Goal: Subscribe to service/newsletter

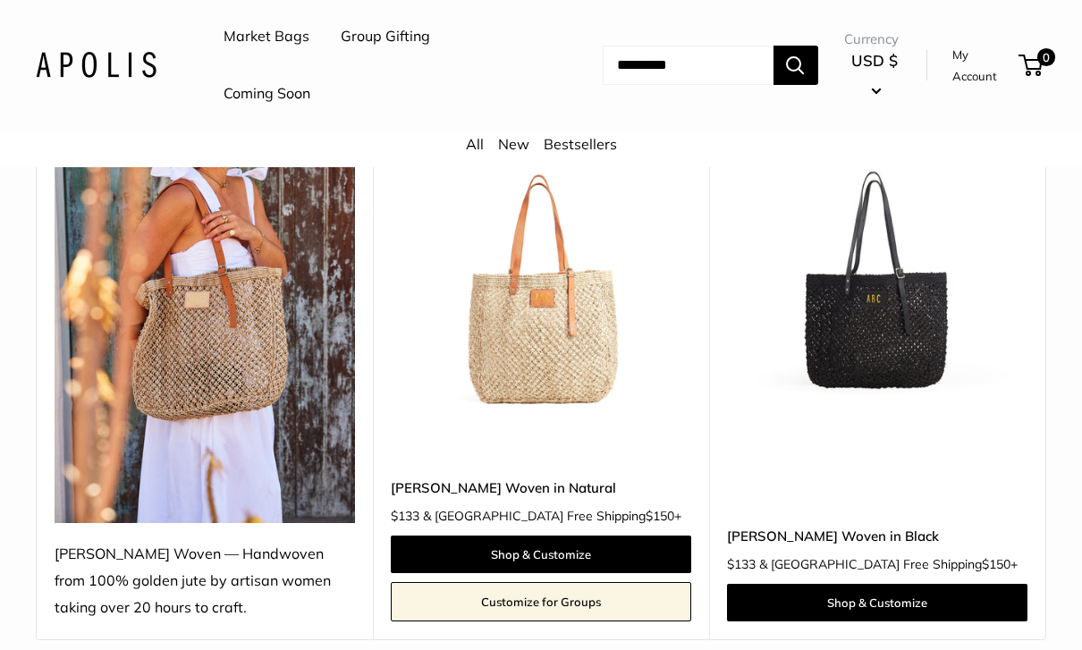
scroll to position [291, 0]
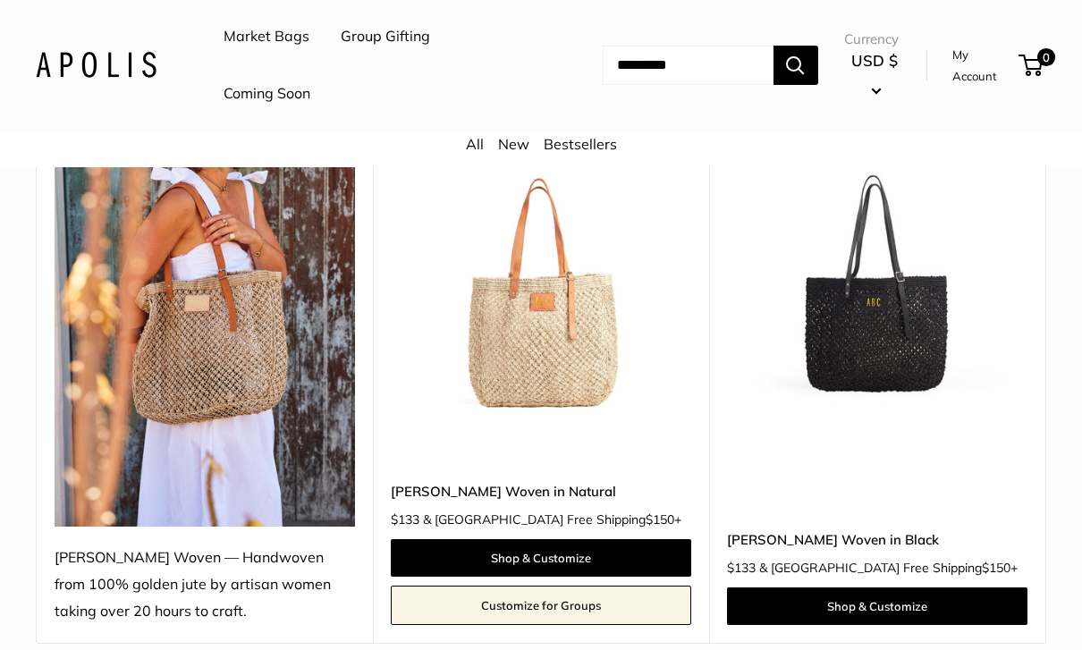
click at [573, 353] on img at bounding box center [541, 277] width 300 height 300
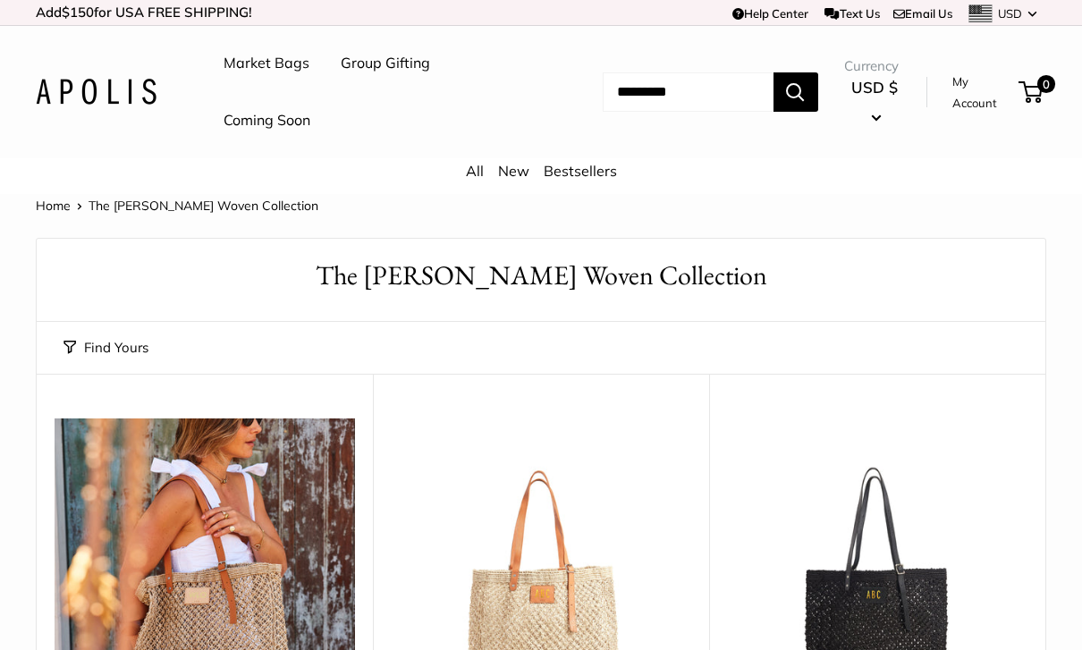
scroll to position [350, 0]
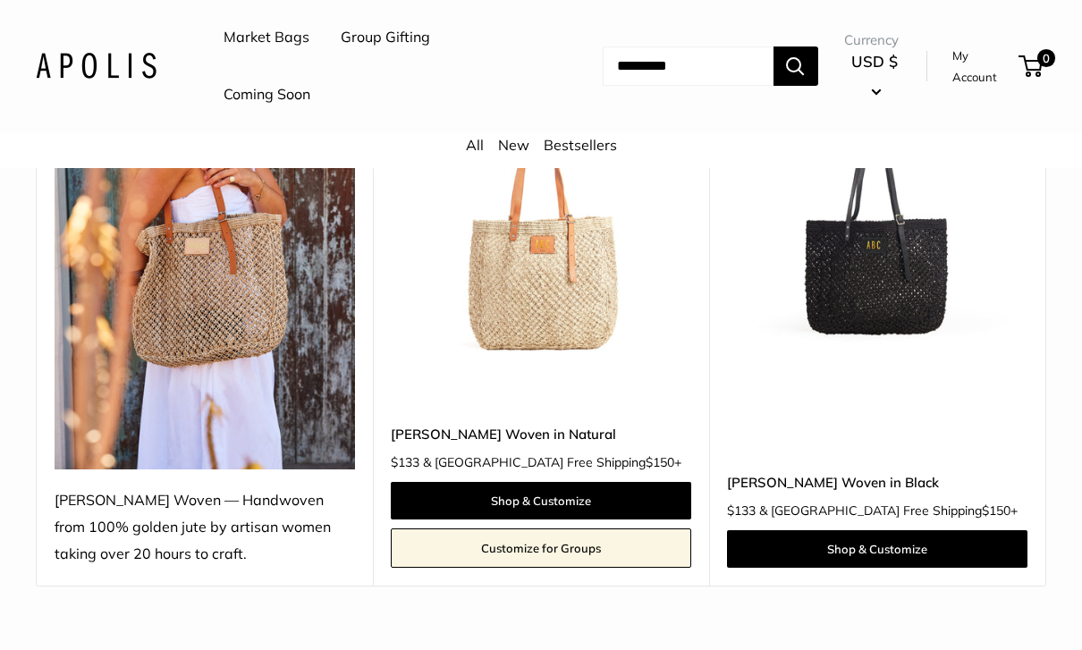
click at [994, 402] on div "Mercado Woven in Black $133 & USA Free Shipping $150 + Shop & Customize" at bounding box center [877, 477] width 300 height 181
click at [876, 318] on img at bounding box center [877, 219] width 300 height 300
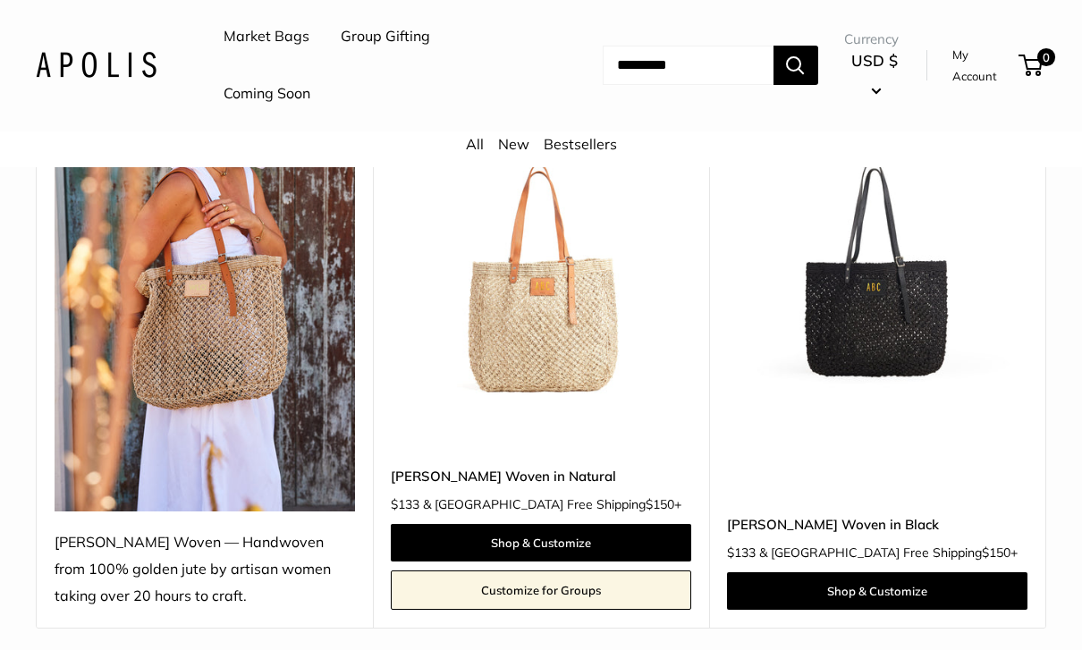
scroll to position [318, 0]
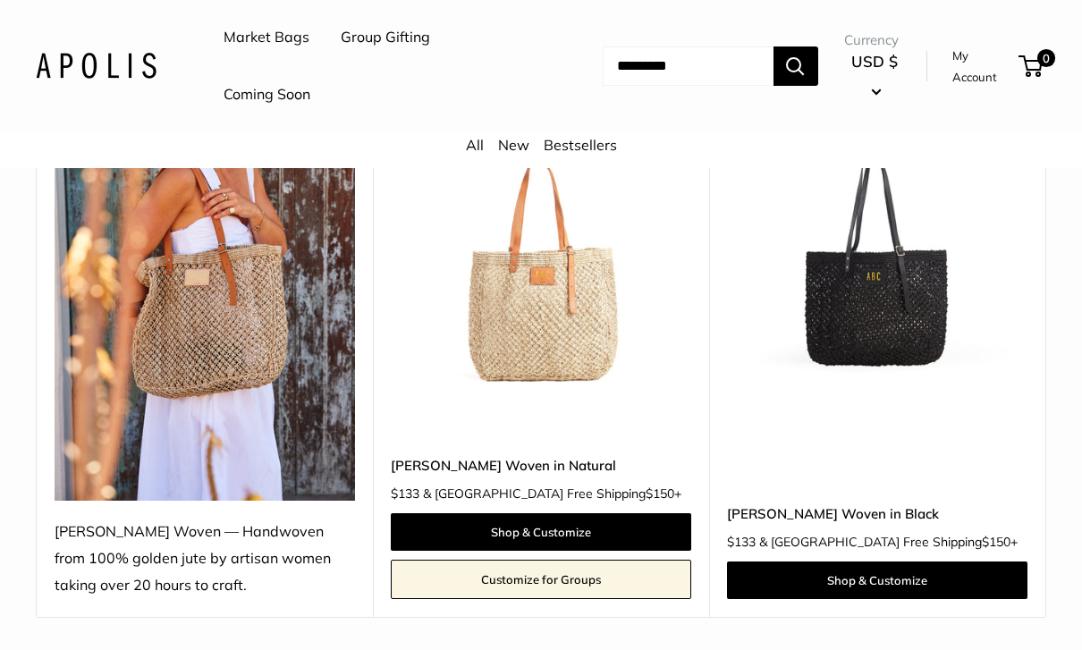
click at [606, 342] on img at bounding box center [541, 250] width 300 height 300
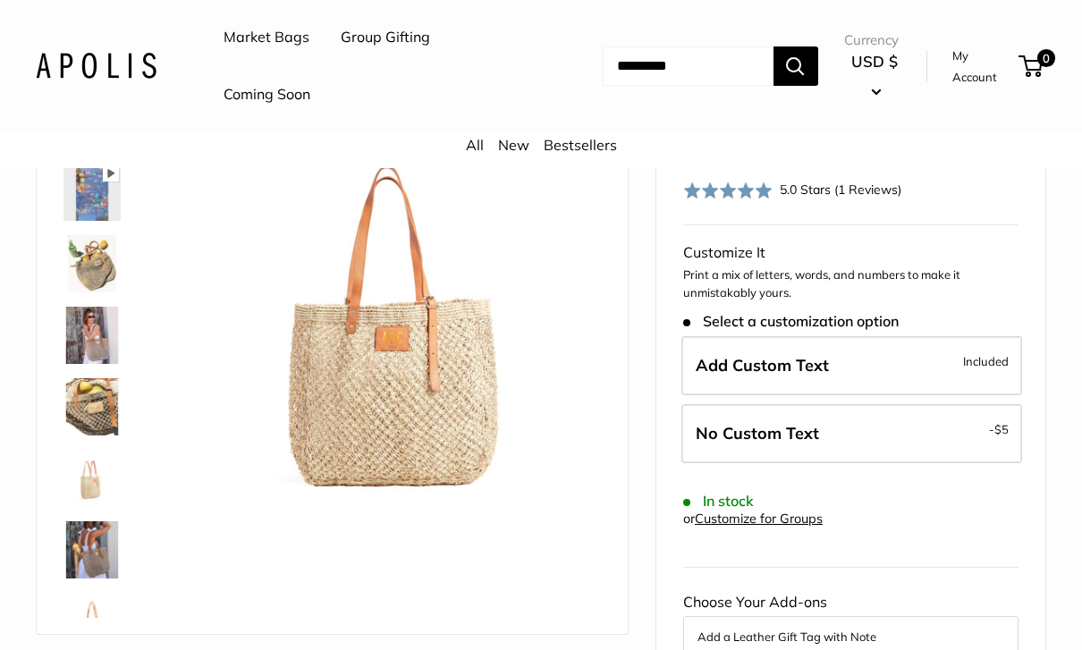
scroll to position [178, 0]
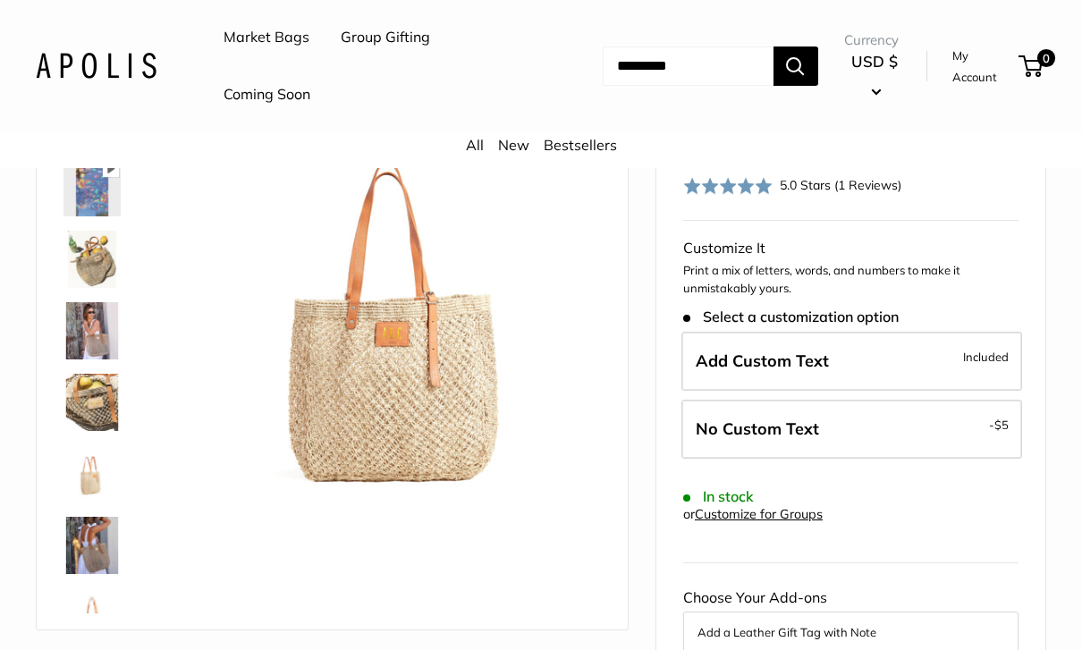
click at [102, 262] on img at bounding box center [91, 259] width 57 height 57
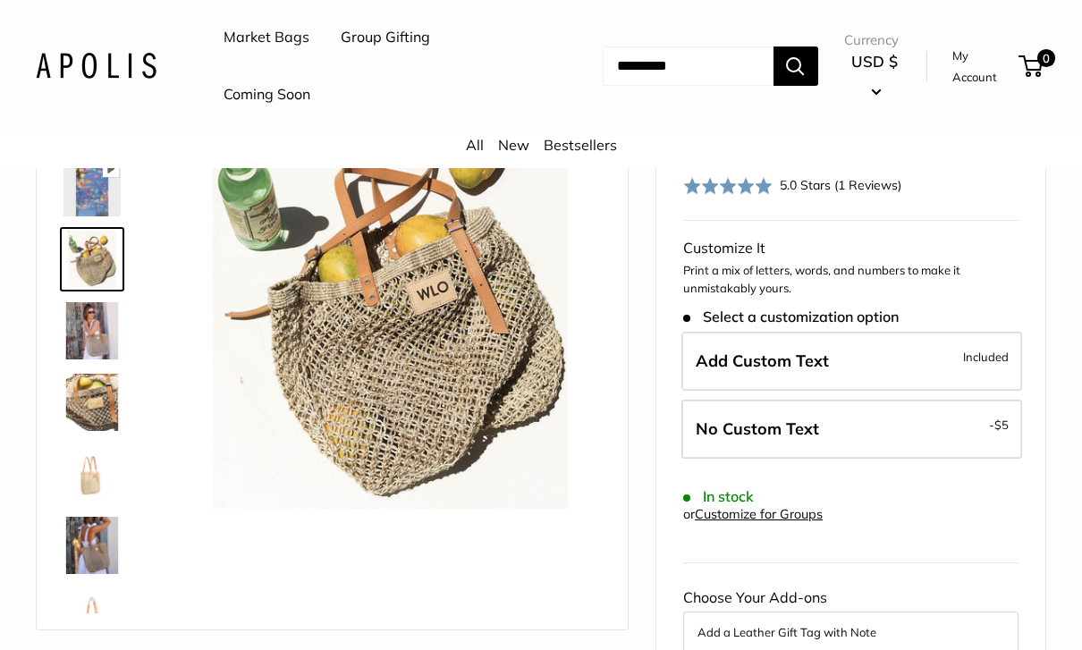
click at [97, 334] on img at bounding box center [91, 330] width 57 height 57
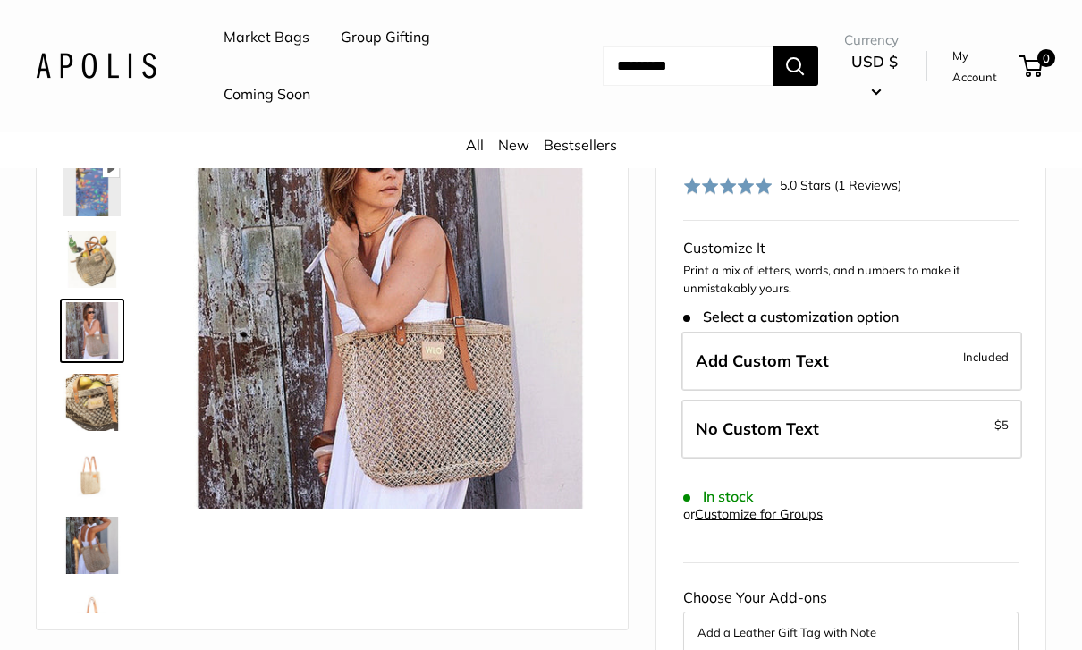
click at [100, 415] on img at bounding box center [91, 402] width 57 height 57
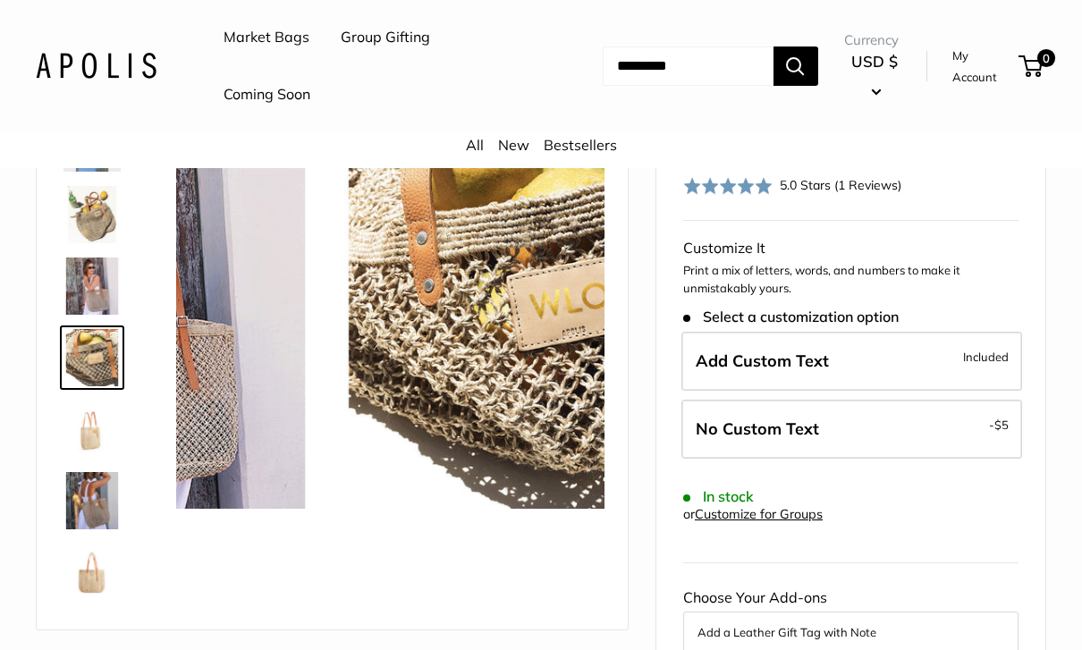
scroll to position [55, 0]
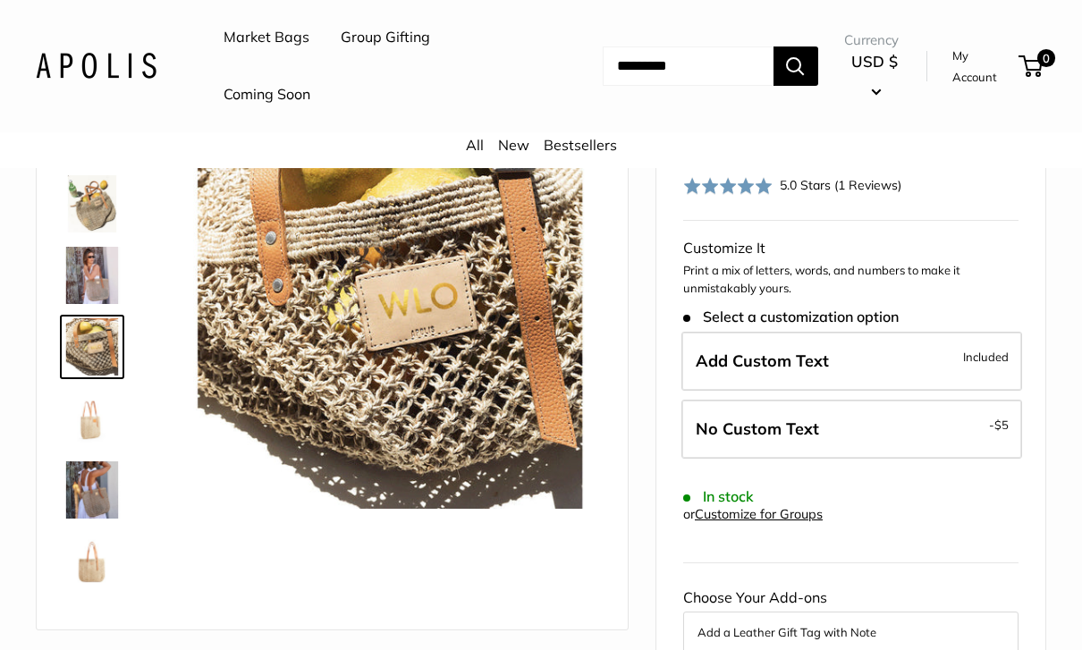
click at [82, 429] on img at bounding box center [91, 418] width 57 height 57
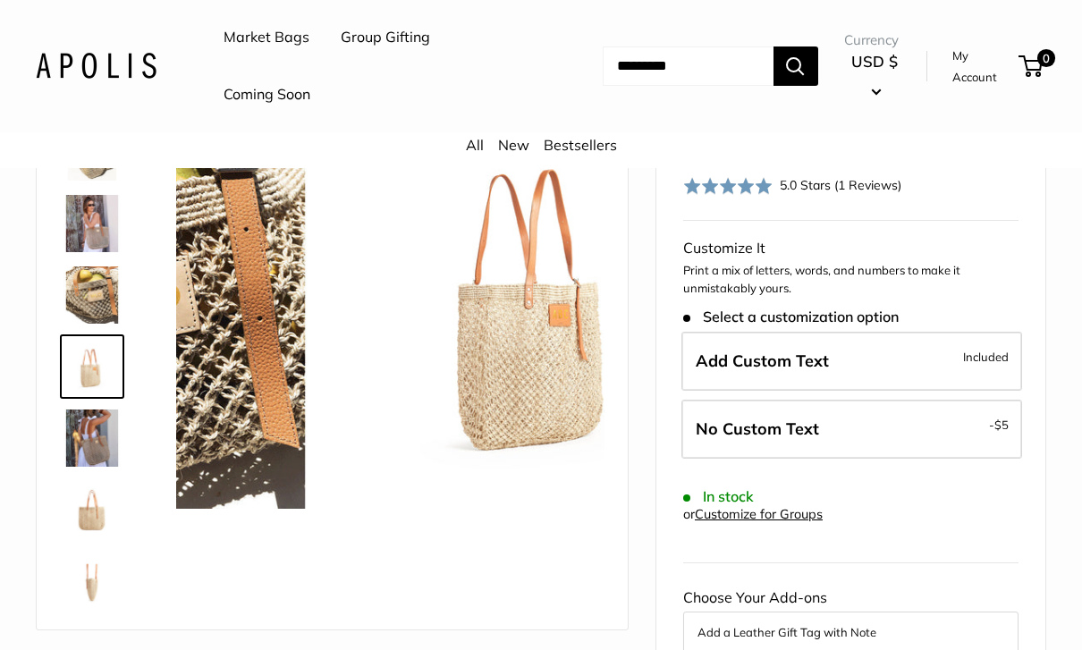
scroll to position [127, 0]
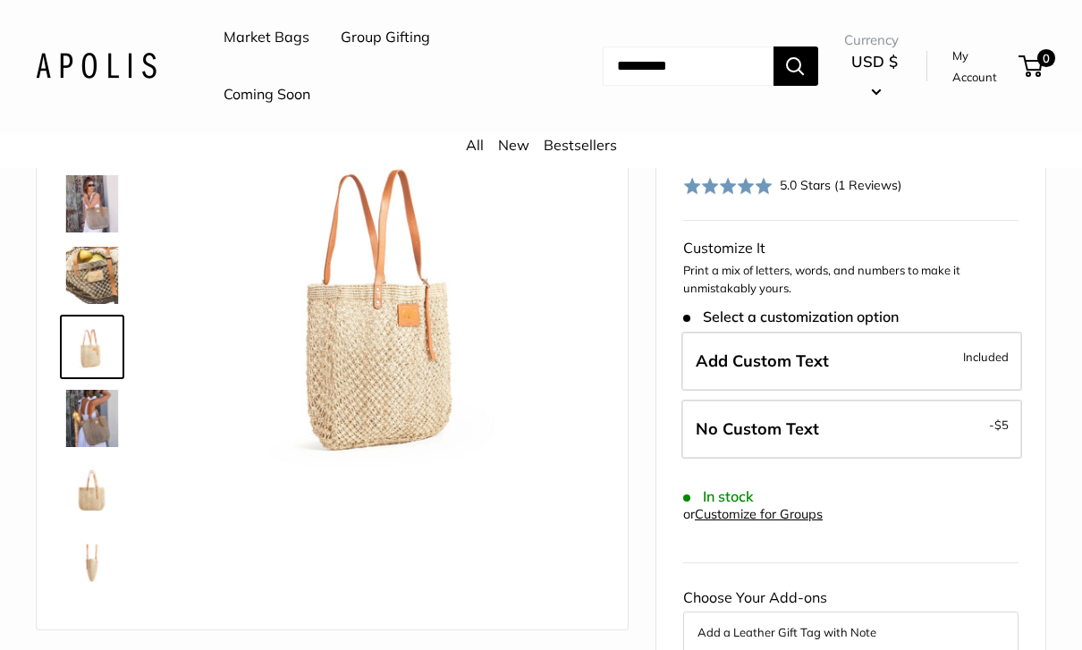
click at [99, 501] on img at bounding box center [91, 489] width 57 height 57
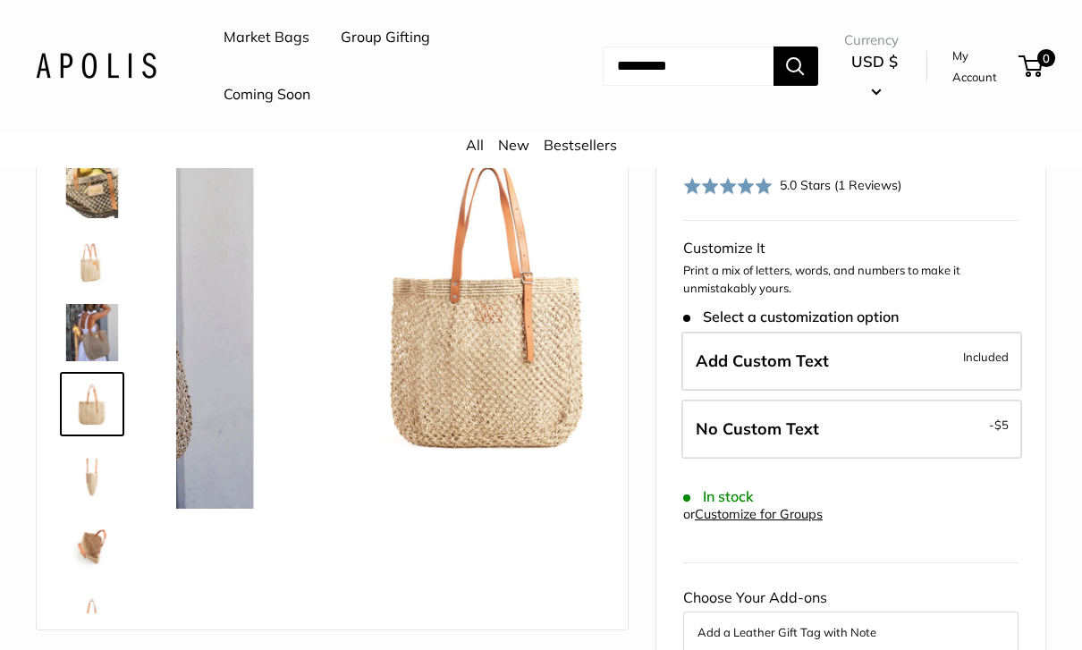
scroll to position [257, 0]
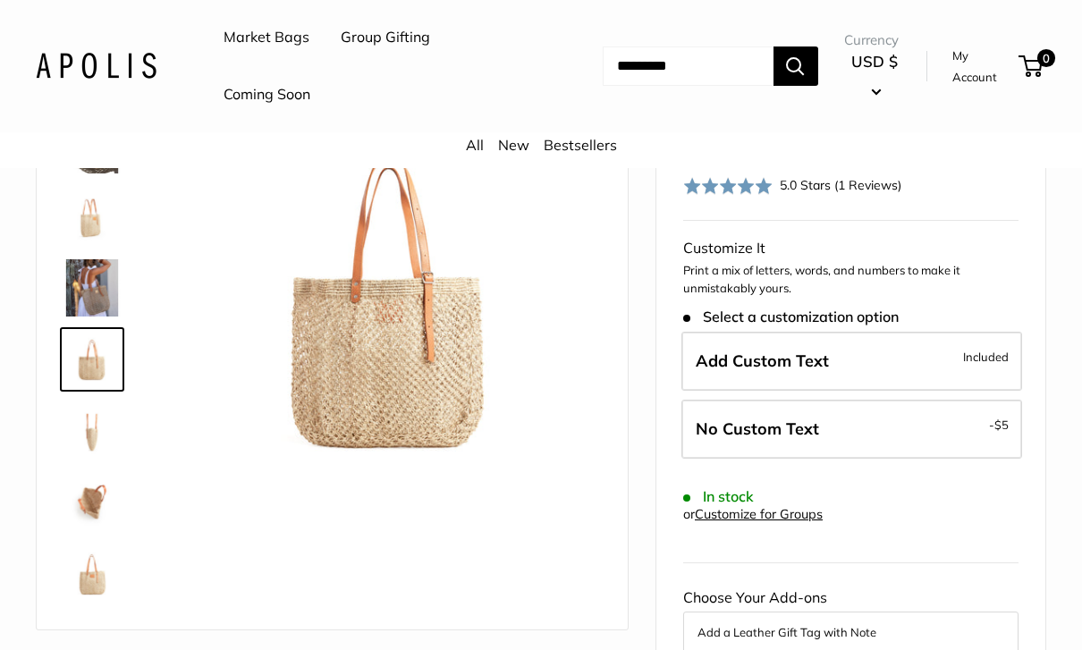
click at [114, 500] on img at bounding box center [91, 502] width 57 height 57
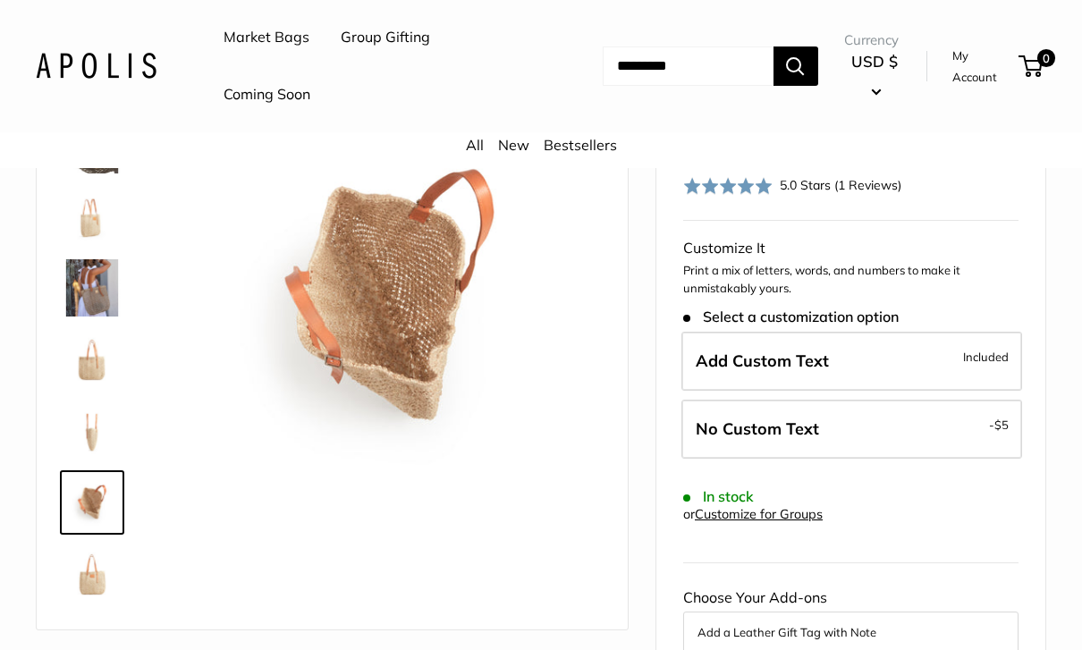
click at [107, 586] on img at bounding box center [91, 573] width 57 height 57
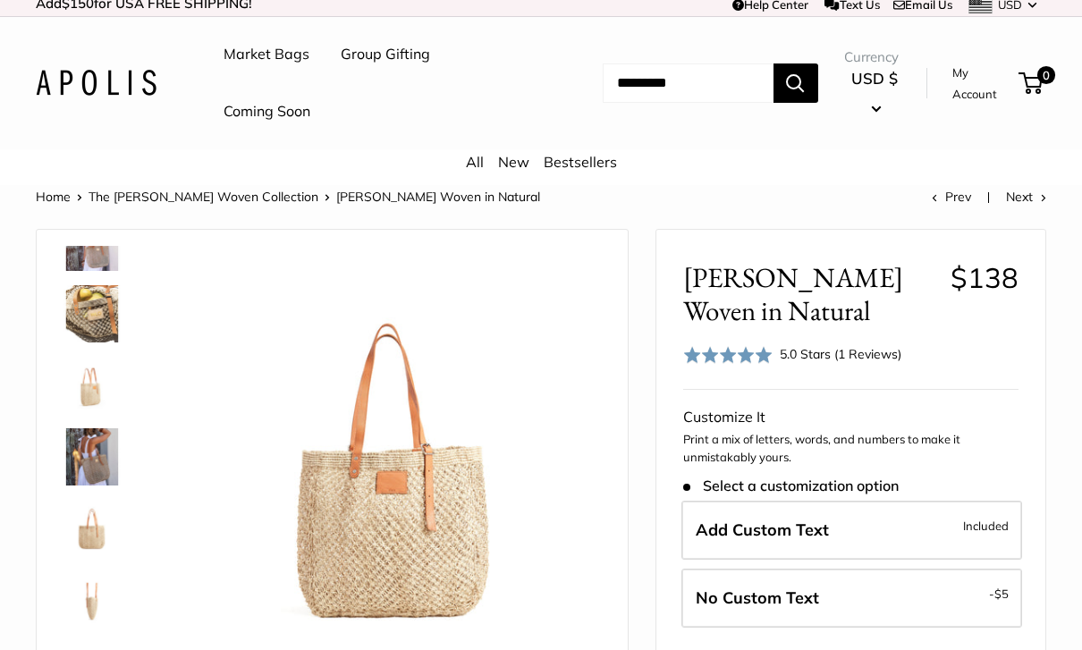
scroll to position [0, 0]
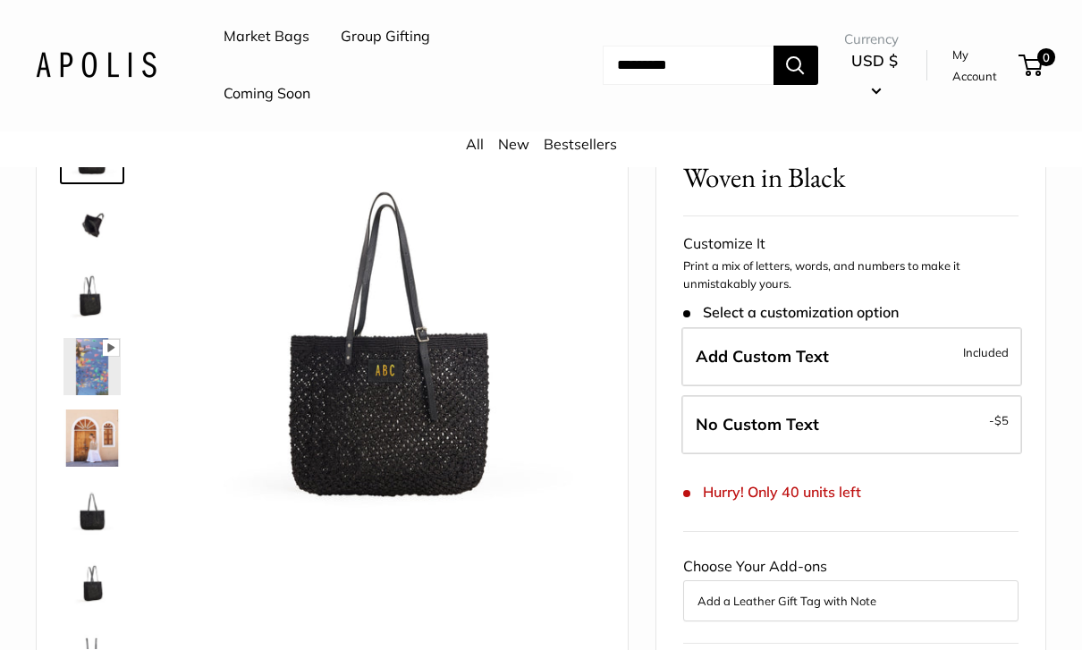
click at [99, 386] on img at bounding box center [91, 367] width 57 height 57
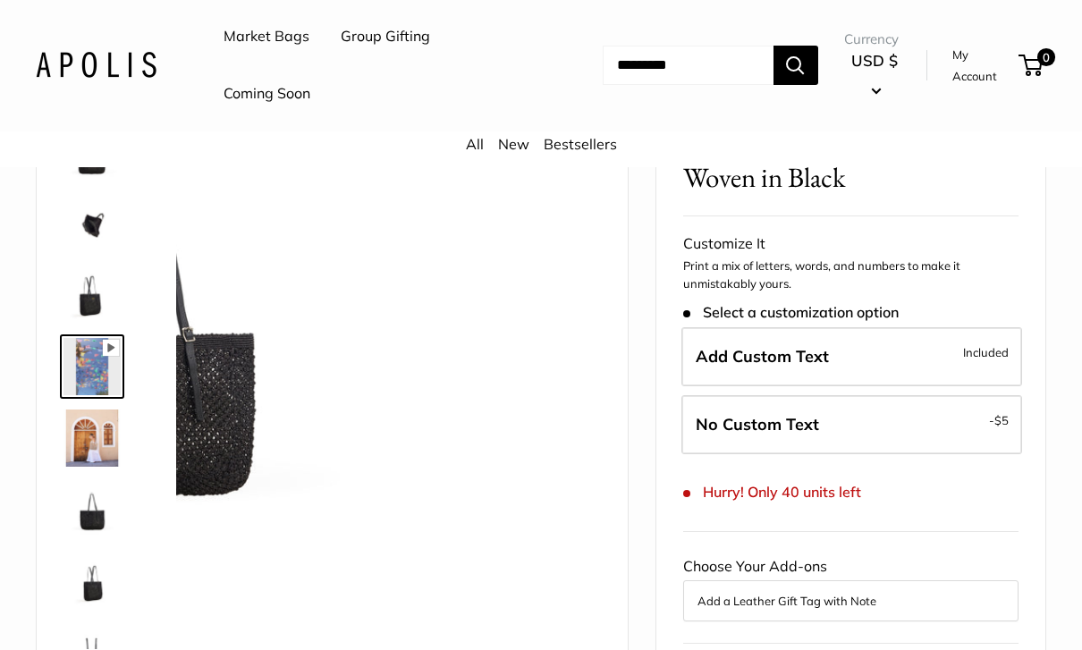
scroll to position [142, 0]
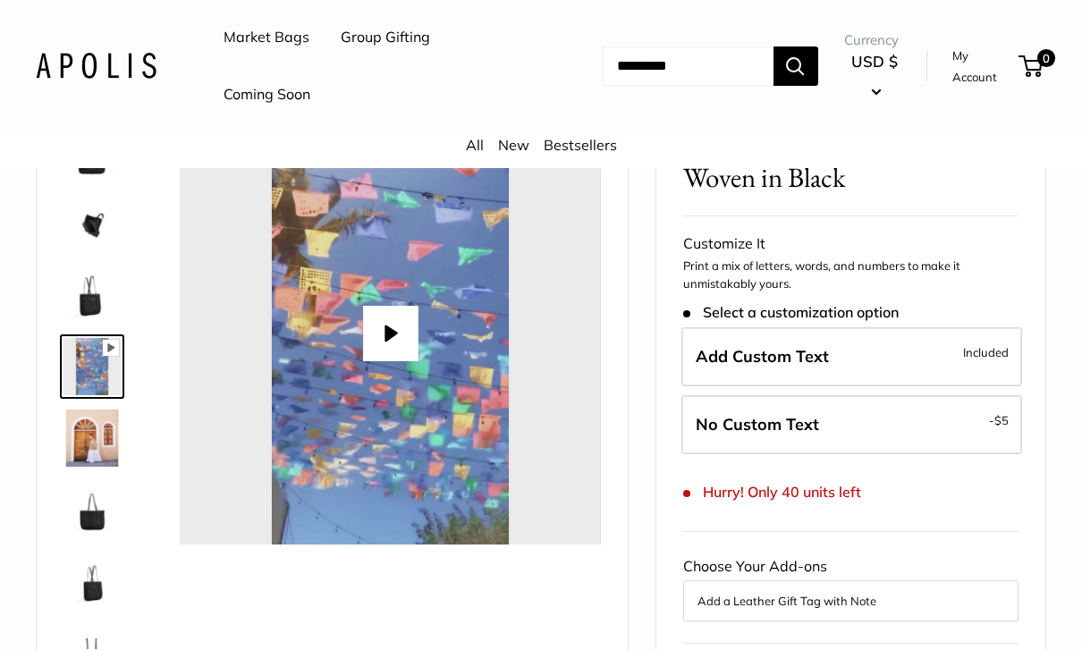
click at [412, 338] on button "Play" at bounding box center [389, 333] width 55 height 55
type input "*"
click at [93, 586] on img at bounding box center [91, 580] width 57 height 57
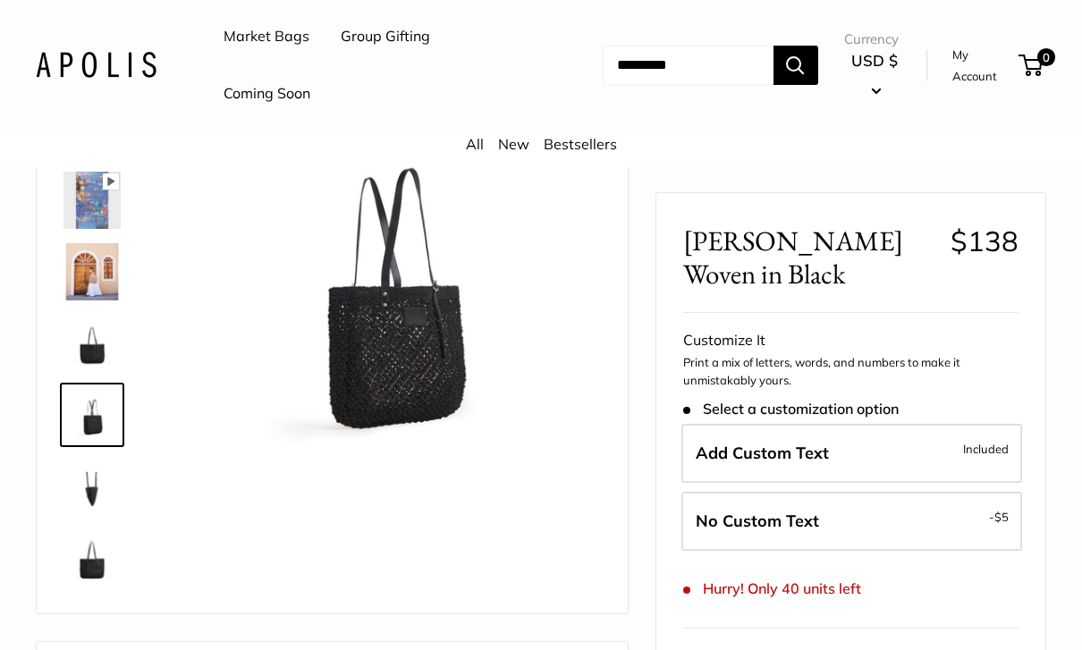
scroll to position [0, 0]
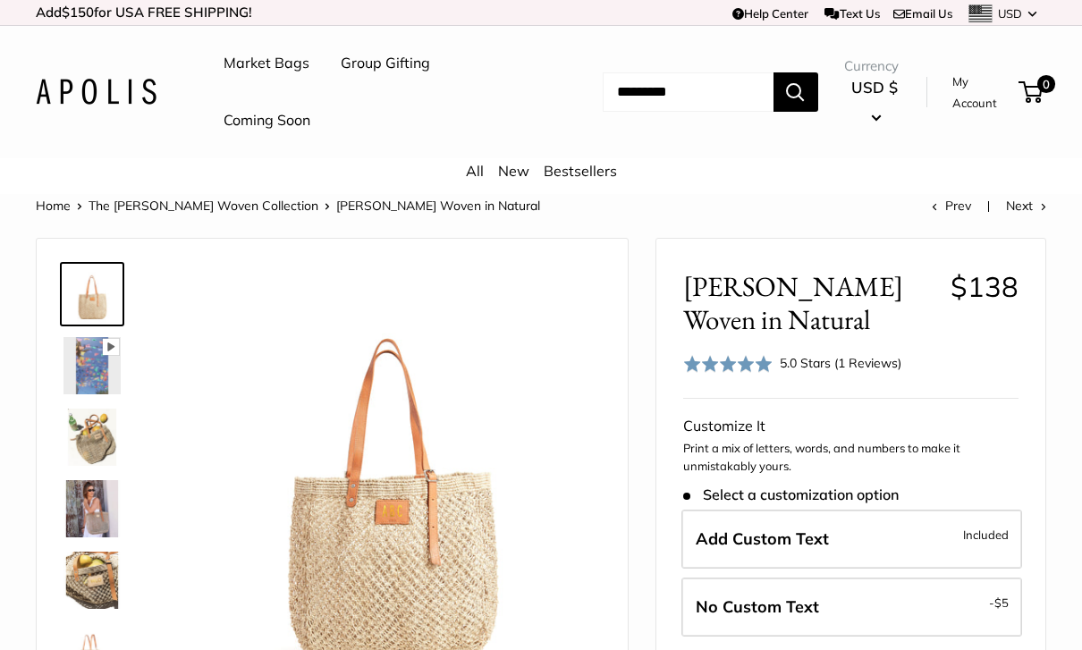
click at [97, 297] on img at bounding box center [91, 293] width 57 height 57
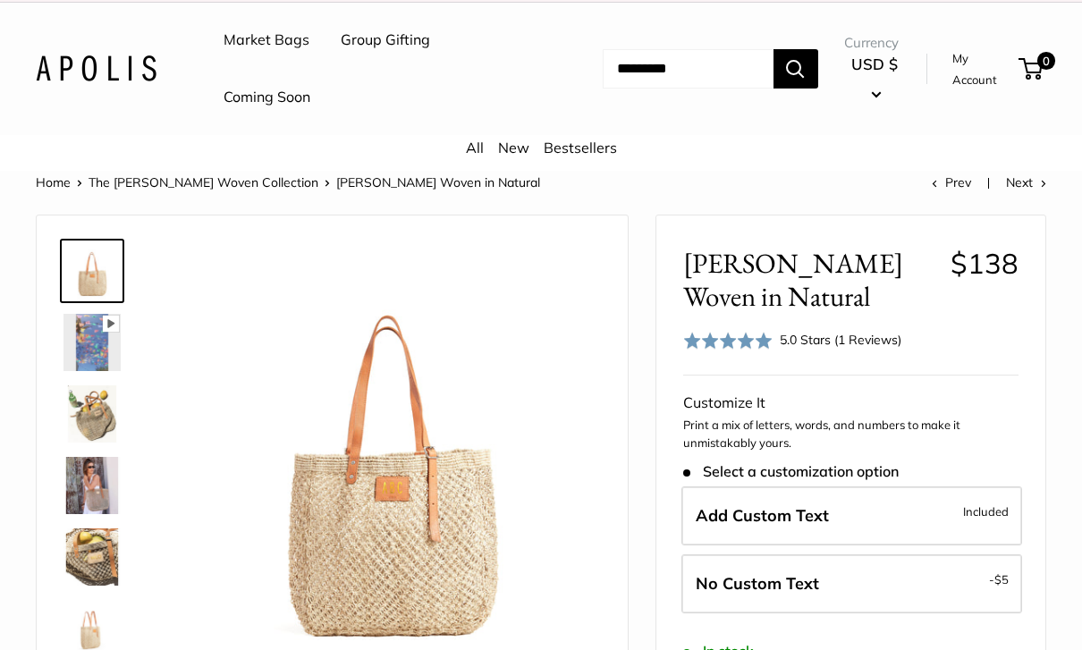
scroll to position [24, 0]
click at [94, 567] on img at bounding box center [91, 555] width 57 height 57
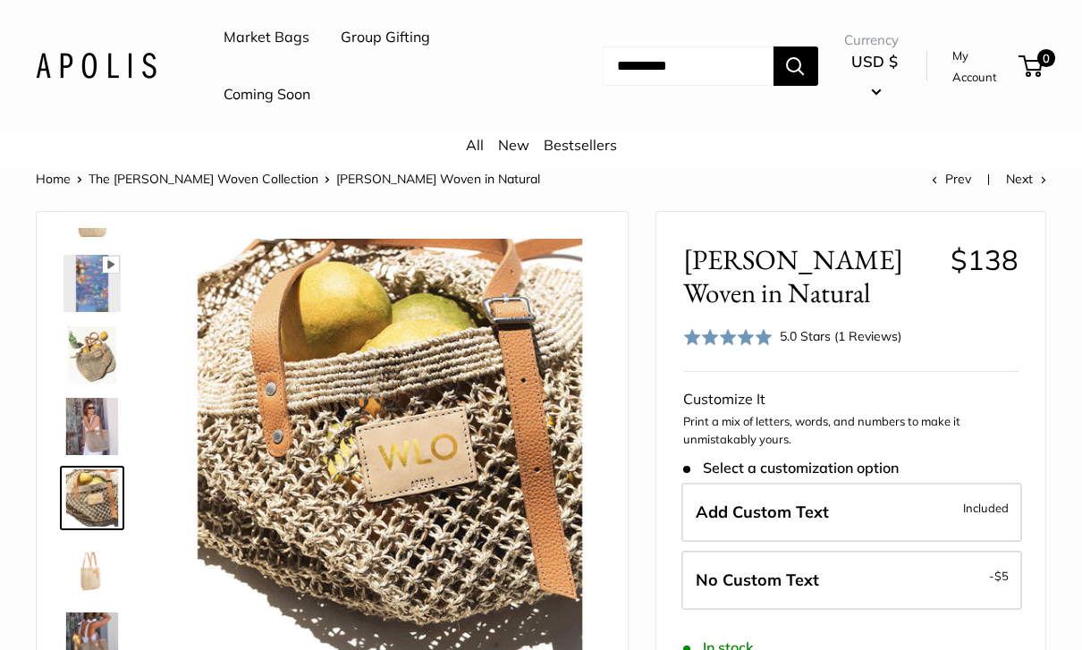
scroll to position [31, 0]
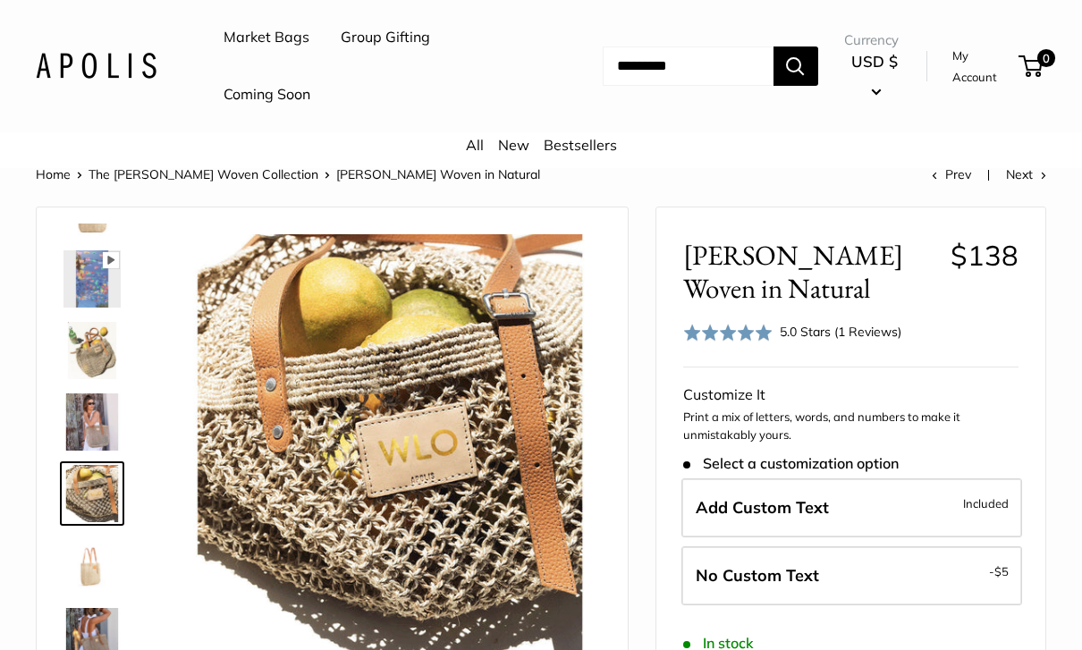
click at [269, 49] on link "Market Bags" at bounding box center [266, 37] width 86 height 27
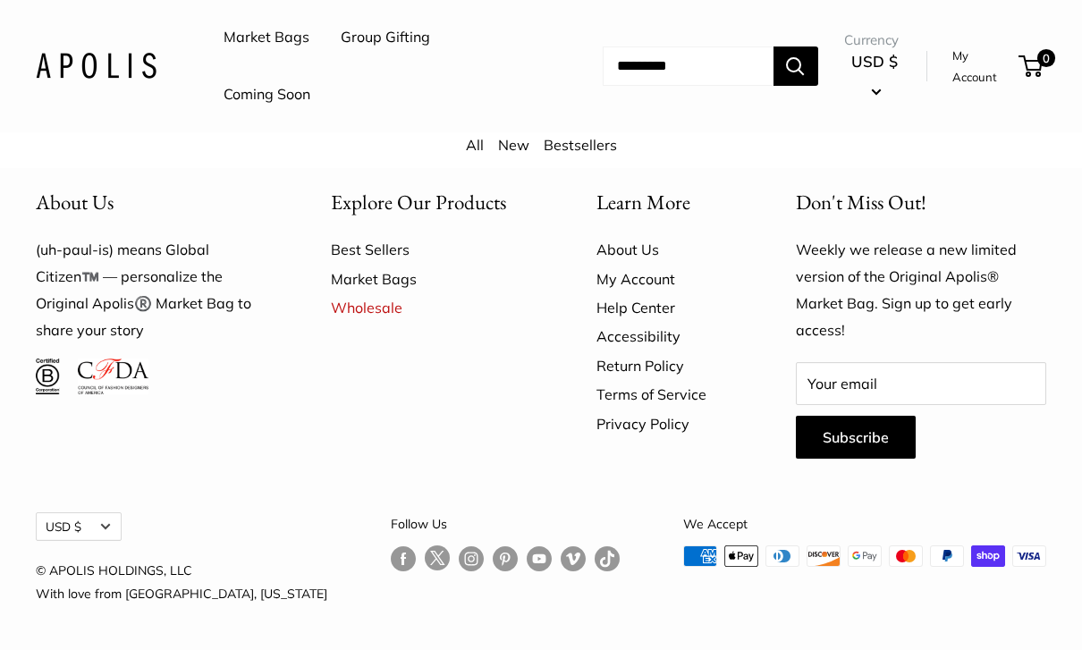
scroll to position [4612, 0]
click at [387, 293] on link "Market Bags" at bounding box center [432, 279] width 202 height 29
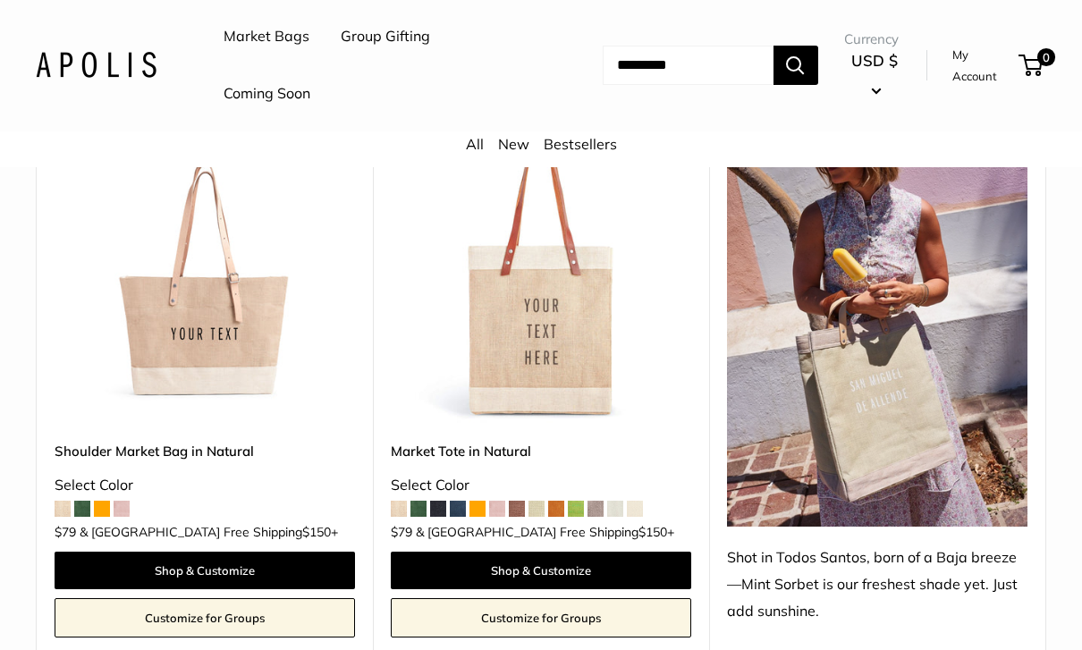
scroll to position [919, 0]
click at [199, 454] on link "Shoulder Market Bag in Natural" at bounding box center [205, 451] width 300 height 21
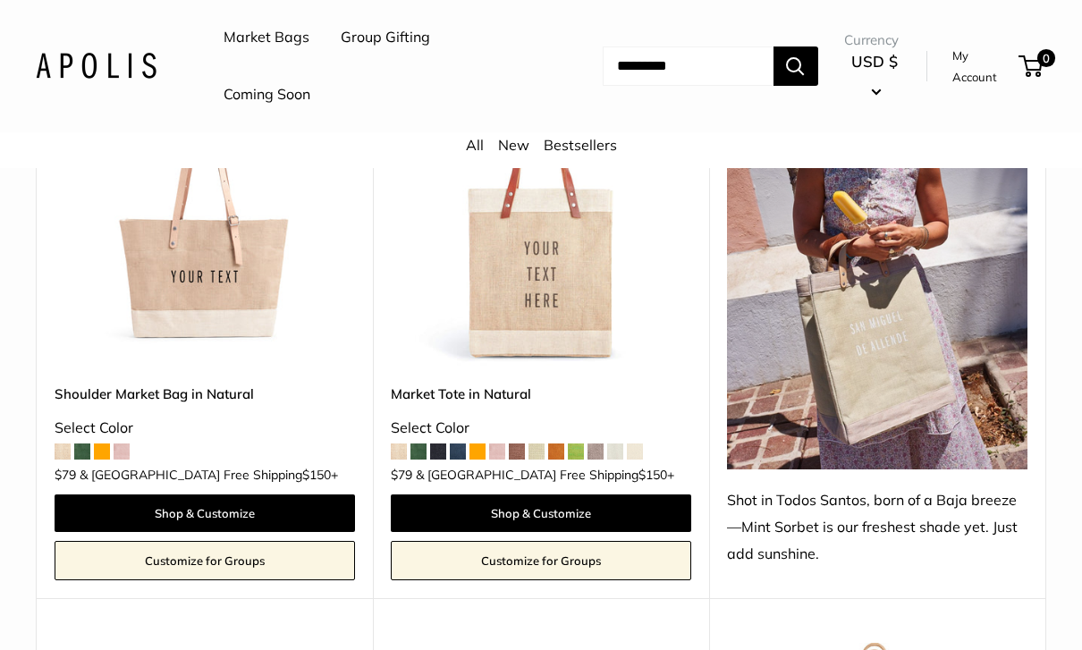
click at [267, 89] on link "Coming Soon" at bounding box center [266, 94] width 87 height 27
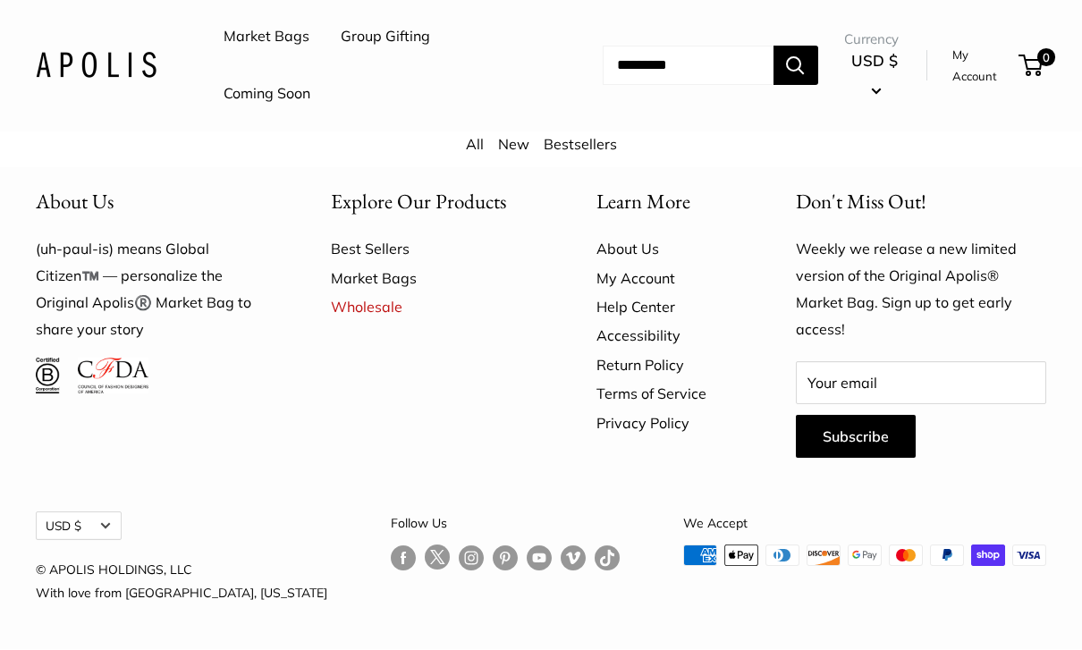
scroll to position [4656, 0]
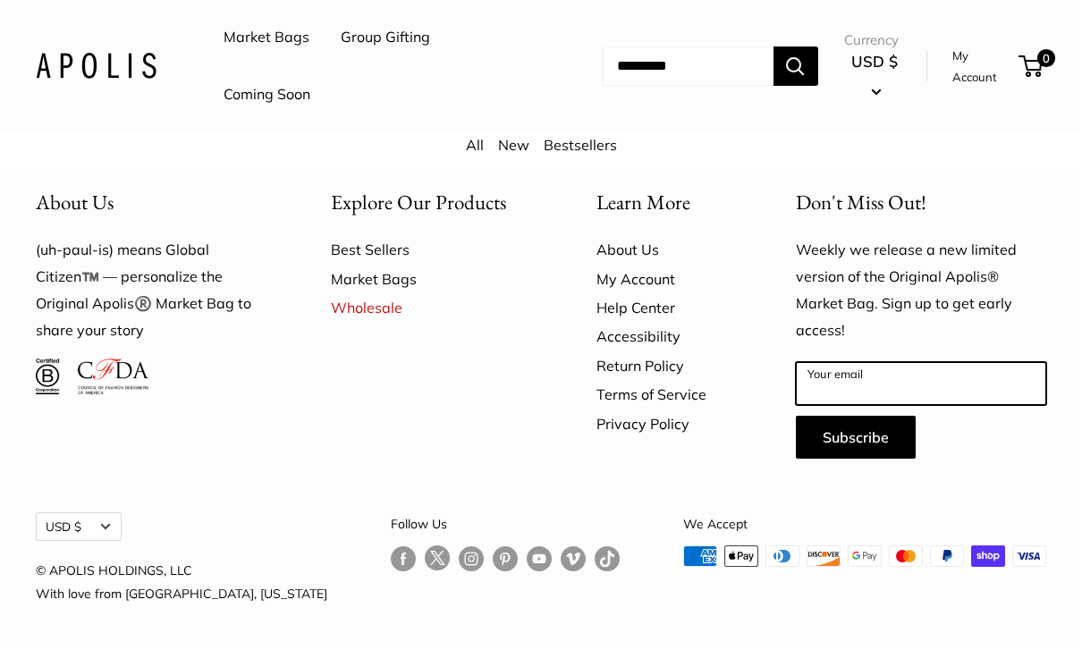
click at [866, 405] on input "Your email" at bounding box center [921, 383] width 250 height 43
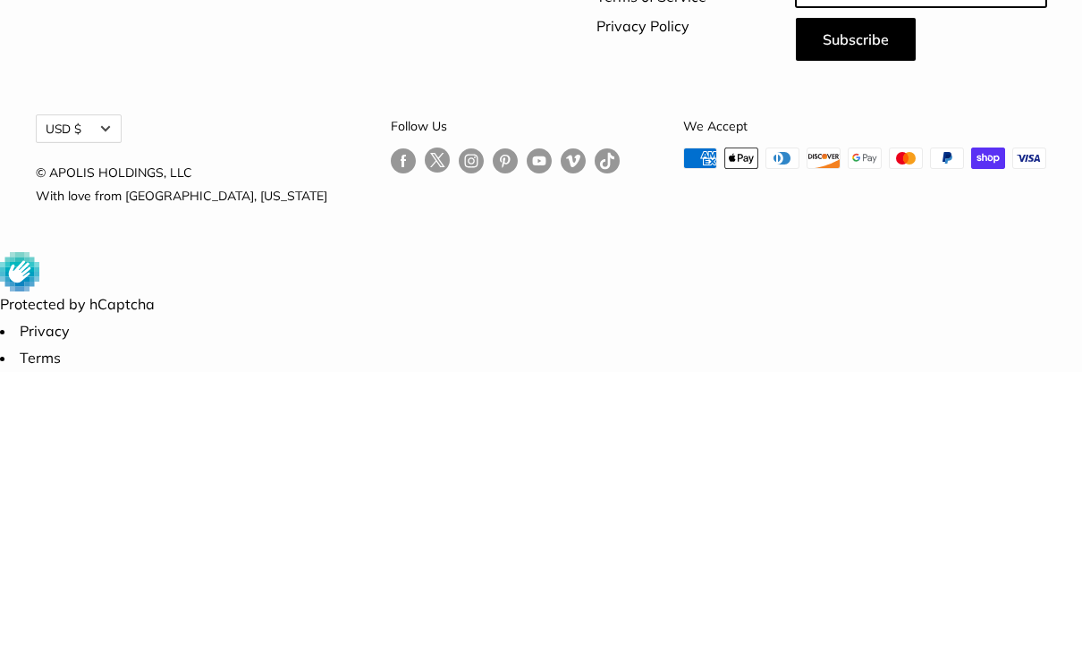
type input "**********"
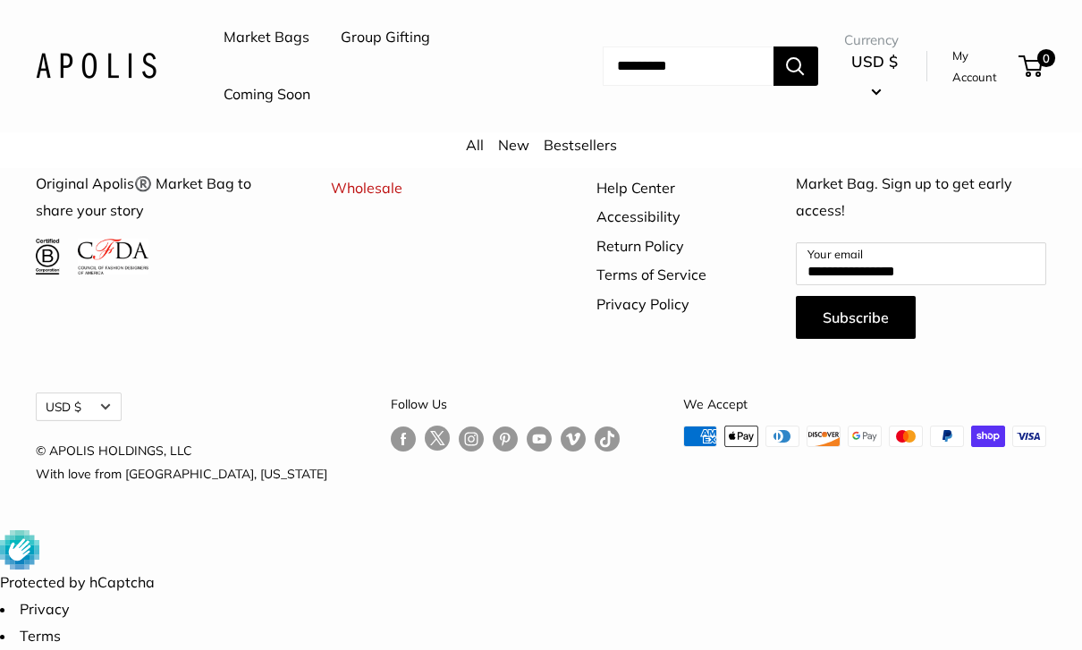
click at [859, 339] on button "Subscribe" at bounding box center [856, 317] width 120 height 43
click at [872, 339] on button "Subscribe" at bounding box center [856, 317] width 120 height 43
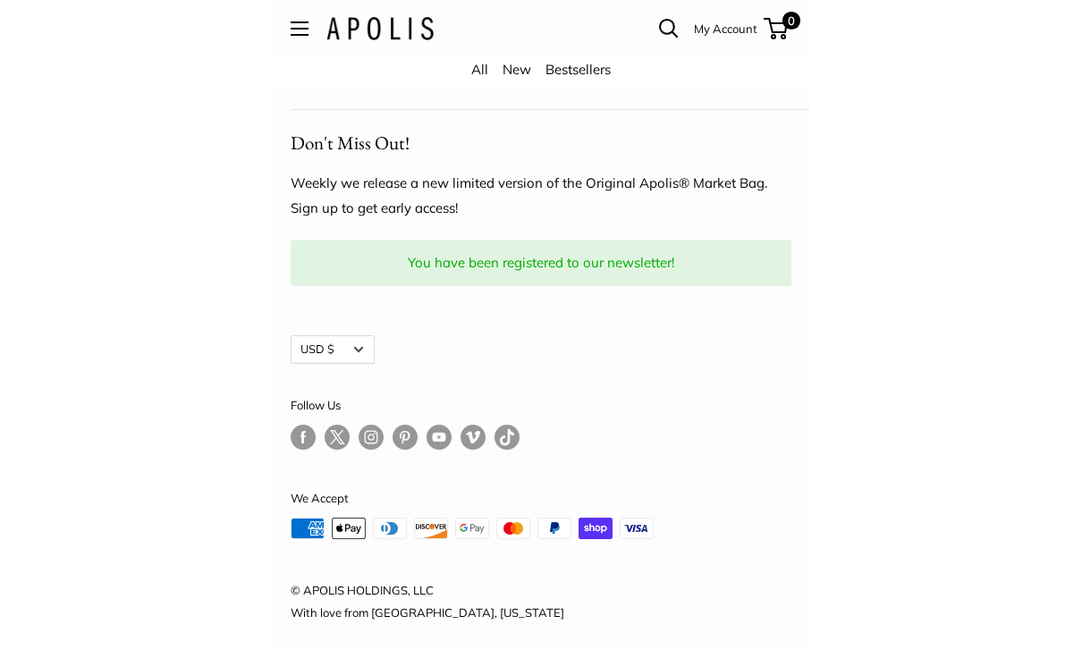
scroll to position [4694, 0]
